Goal: Ask a question

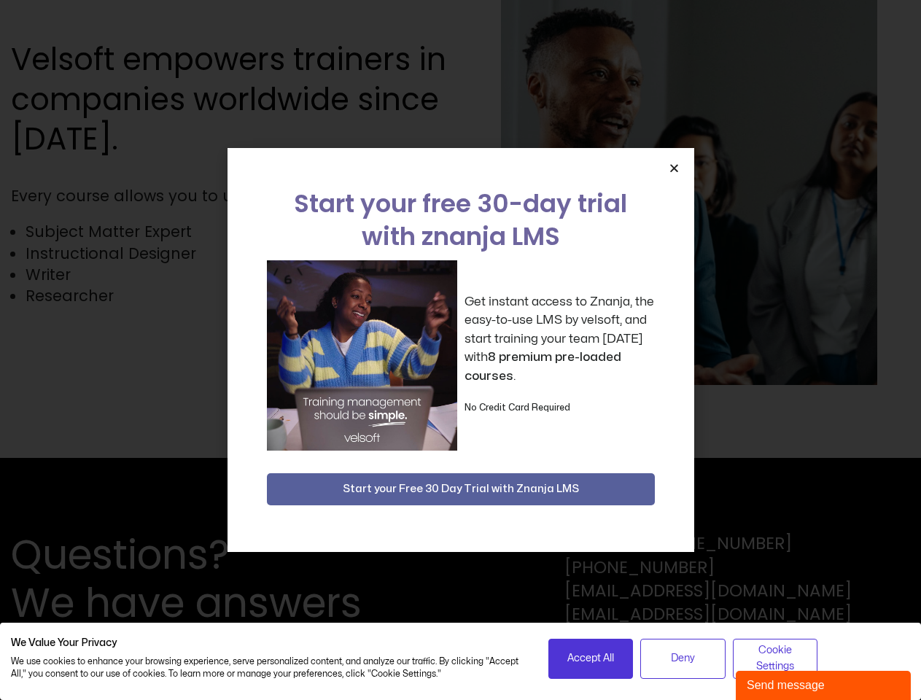
click at [460, 350] on div "Get instant access to Znanja, the easy-to-use LMS by velsoft, and start trainin…" at bounding box center [461, 355] width 388 height 190
click at [674, 168] on icon "Close" at bounding box center [674, 168] width 11 height 11
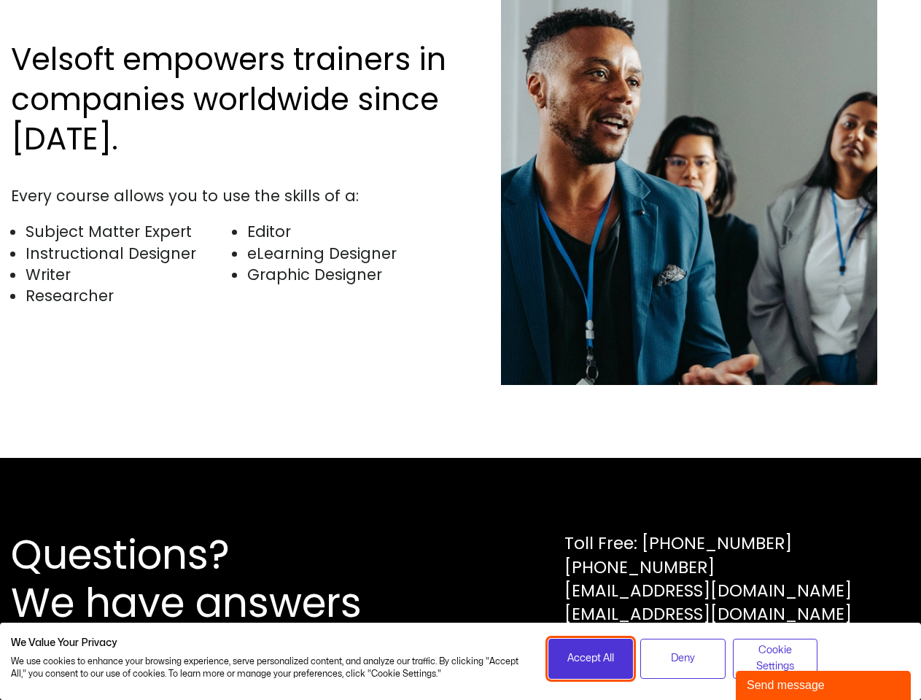
click at [591, 659] on span "Accept All" at bounding box center [591, 659] width 47 height 16
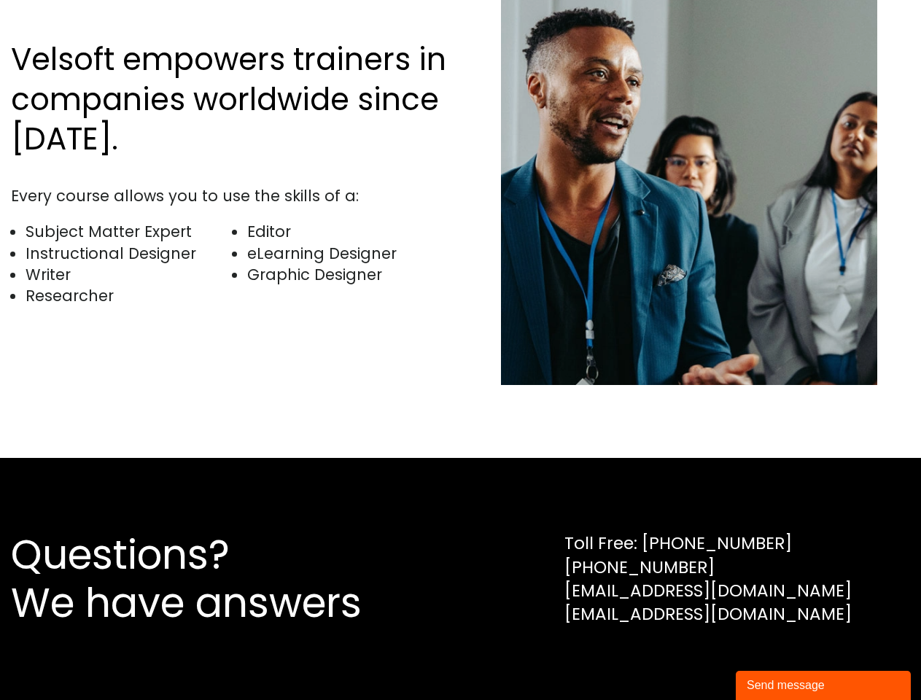
click at [683, 659] on div "Questions? We have answers Toll Free: [PHONE_NUMBER] [PHONE_NUMBER] [EMAIL_ADDR…" at bounding box center [460, 579] width 921 height 242
click at [775, 659] on div "Questions? We have answers Toll Free: [PHONE_NUMBER] [PHONE_NUMBER] [EMAIL_ADDR…" at bounding box center [460, 579] width 921 height 242
click at [824, 686] on div "Send message" at bounding box center [823, 686] width 153 height 18
